Goal: Transaction & Acquisition: Purchase product/service

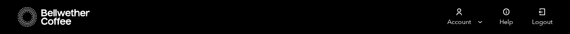
scroll to position [792, 0]
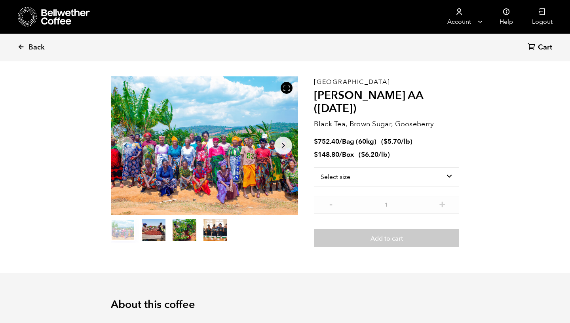
scroll to position [19, 0]
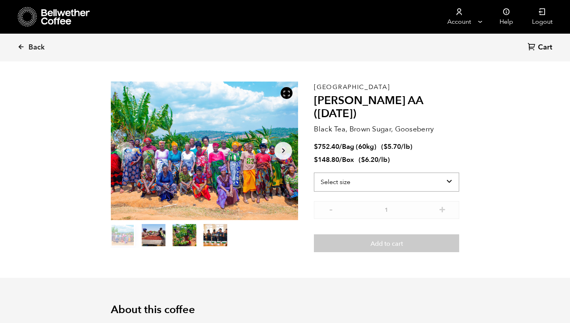
select select "bag-3"
click option "Bag (60kg) (132 lbs)" at bounding box center [0, 0] width 0 height 0
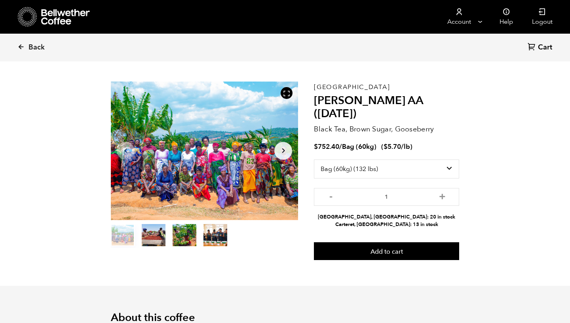
click at [151, 238] on button "item 1" at bounding box center [154, 237] width 24 height 22
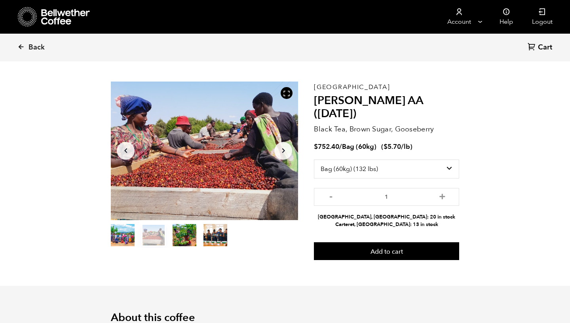
click at [176, 237] on button "item 2" at bounding box center [185, 237] width 24 height 22
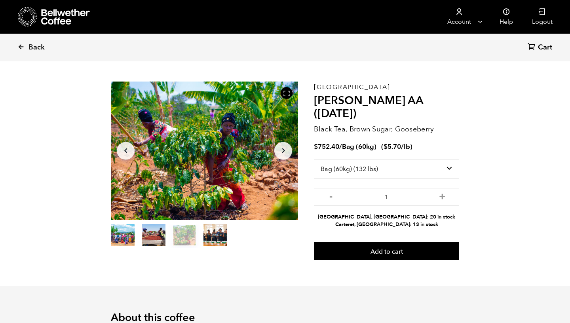
click at [209, 239] on button "item 3" at bounding box center [215, 237] width 24 height 22
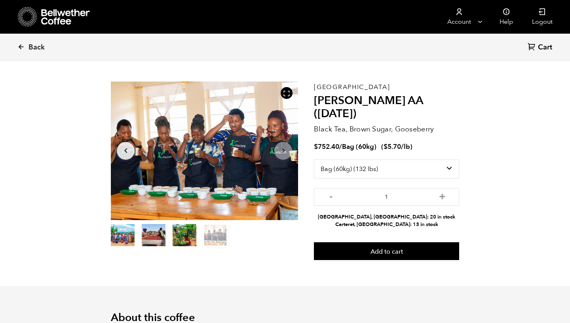
drag, startPoint x: 122, startPoint y: 244, endPoint x: 122, endPoint y: 240, distance: 4.0
click at [122, 240] on button "item 0" at bounding box center [123, 237] width 24 height 22
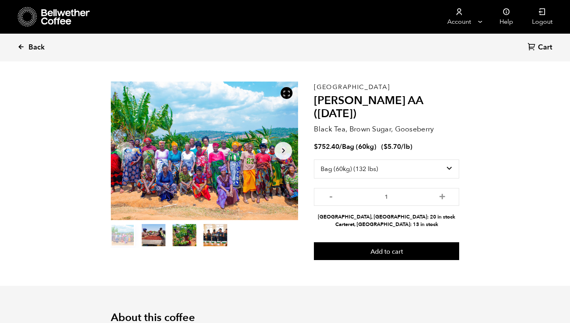
click at [21, 46] on icon at bounding box center [20, 46] width 7 height 7
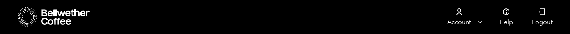
scroll to position [488, 0]
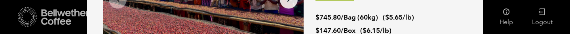
select select "bag-3"
click option "Bag (60kg) (132 lbs)" at bounding box center [0, 0] width 0 height 0
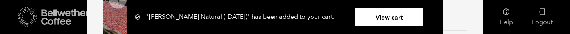
click at [459, 33] on div ""Shanta Golba Natural (OCT 24)" has been added to your cart. View cart {"cart_c…" at bounding box center [391, 32] width 152 height 193
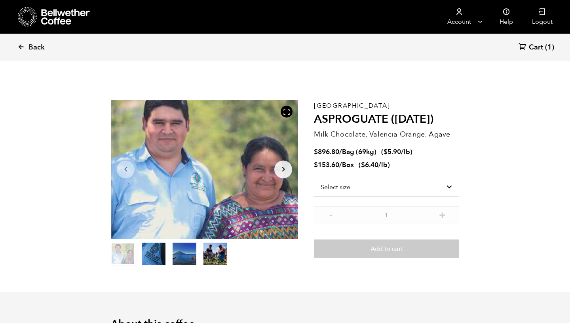
scroll to position [344, 339]
click at [159, 257] on button "item 1" at bounding box center [154, 255] width 24 height 22
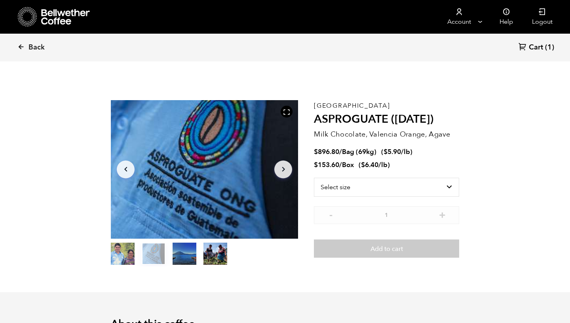
click at [183, 259] on button "item 2" at bounding box center [185, 255] width 24 height 22
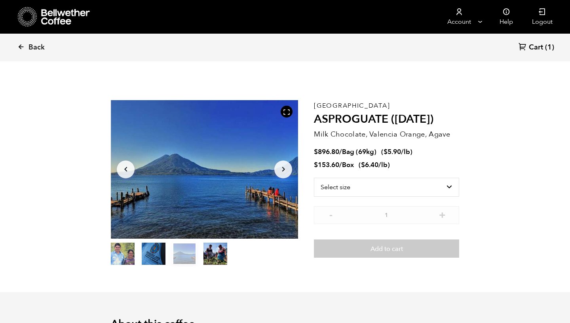
click at [219, 258] on button "item 3" at bounding box center [215, 255] width 24 height 22
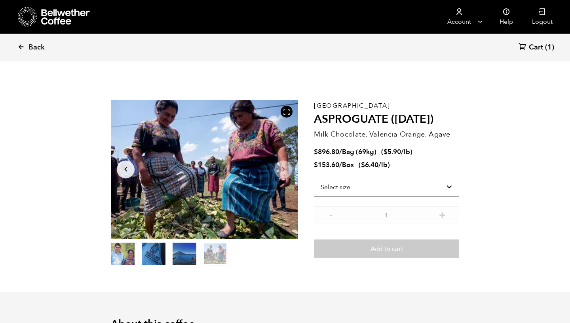
select select "bag-2"
click option "Bag (69kg) (152 lbs)" at bounding box center [0, 0] width 0 height 0
